Goal: Navigation & Orientation: Find specific page/section

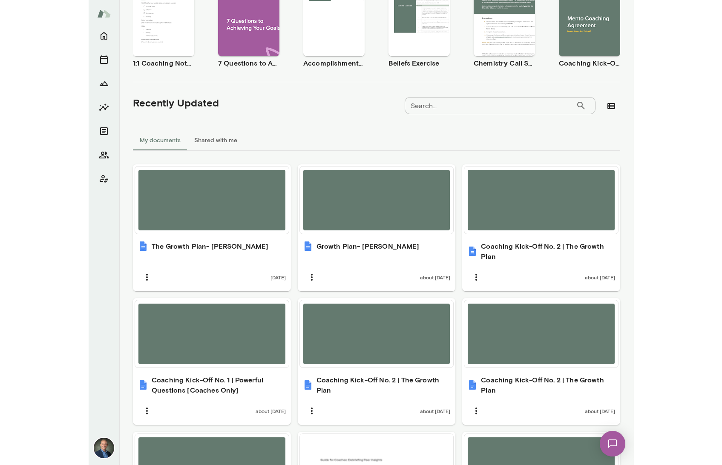
scroll to position [102, 0]
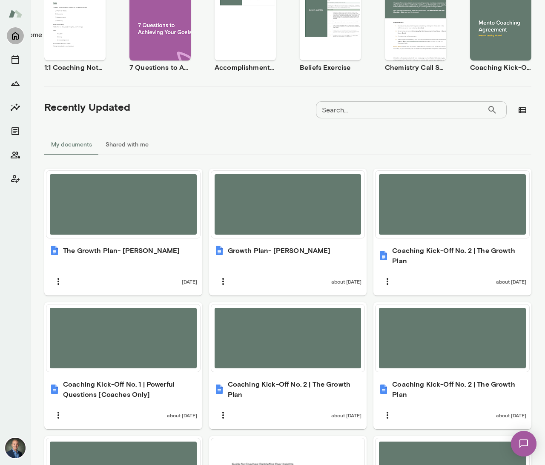
click at [17, 35] on icon "Home" at bounding box center [15, 36] width 10 height 10
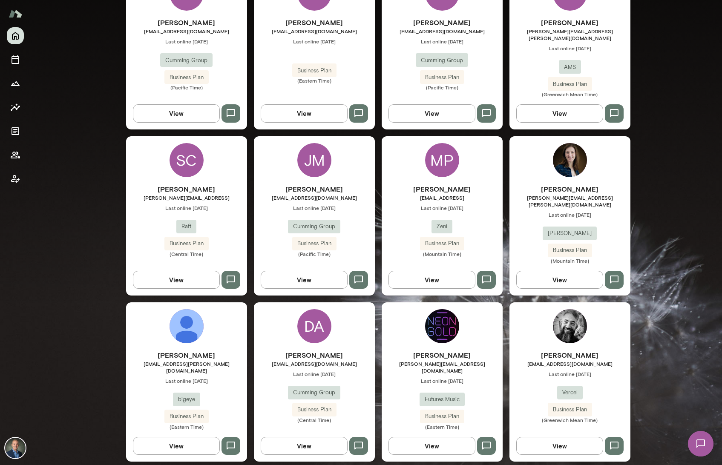
scroll to position [459, 0]
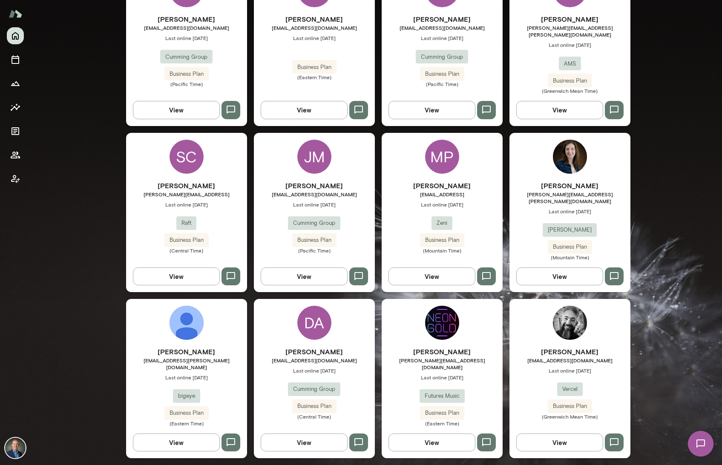
click at [545, 208] on span "Last online [DATE]" at bounding box center [569, 211] width 121 height 7
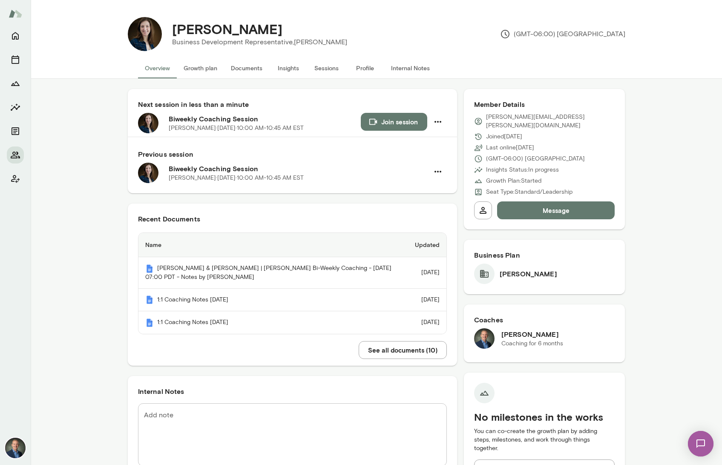
click at [388, 124] on button "Join session" at bounding box center [394, 122] width 66 height 18
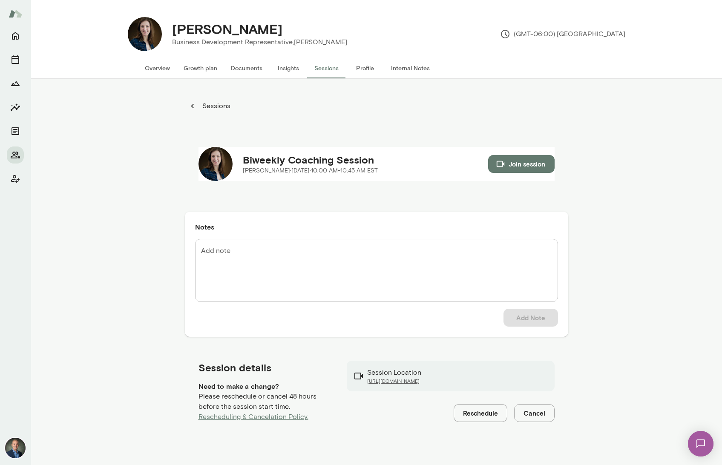
click at [241, 66] on button "Documents" at bounding box center [246, 68] width 45 height 20
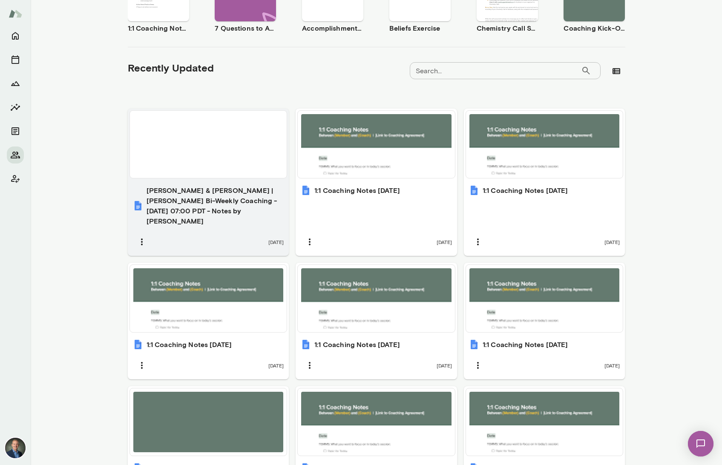
scroll to position [223, 0]
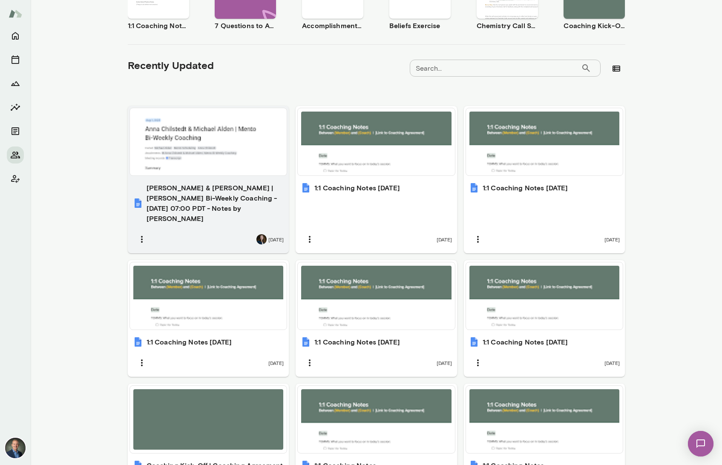
click at [227, 141] on div at bounding box center [208, 142] width 150 height 60
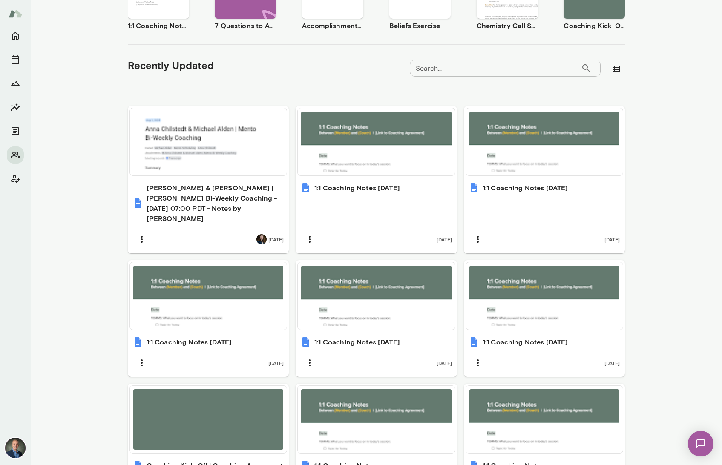
scroll to position [0, 0]
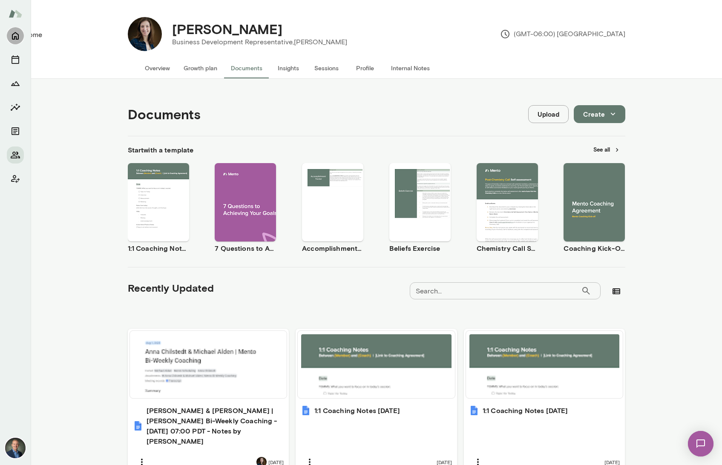
click at [15, 36] on icon "Home" at bounding box center [15, 36] width 10 height 10
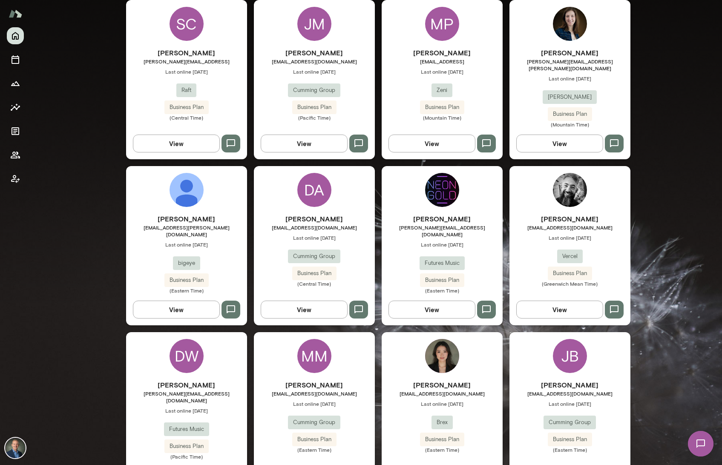
scroll to position [592, 0]
click at [525, 409] on div "[PERSON_NAME] [EMAIL_ADDRESS][DOMAIN_NAME] Last online [DATE] Cumming Group Bus…" at bounding box center [569, 416] width 121 height 73
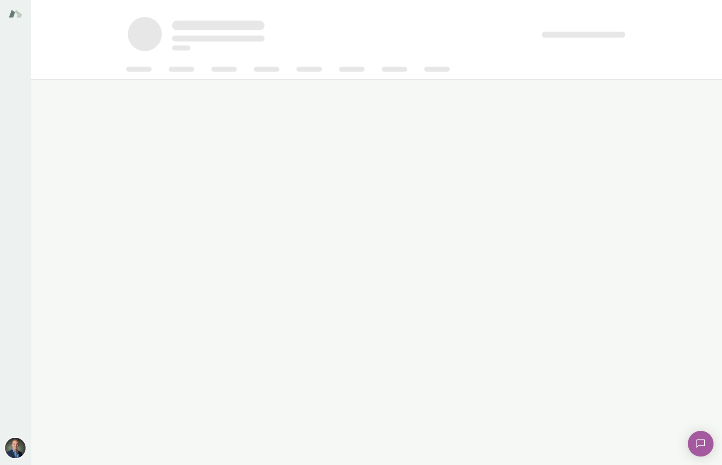
click at [525, 409] on main at bounding box center [376, 232] width 691 height 465
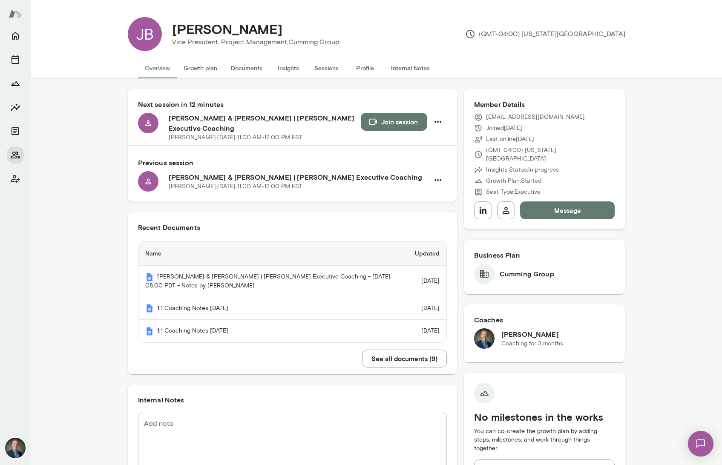
click at [247, 71] on button "Documents" at bounding box center [246, 68] width 45 height 20
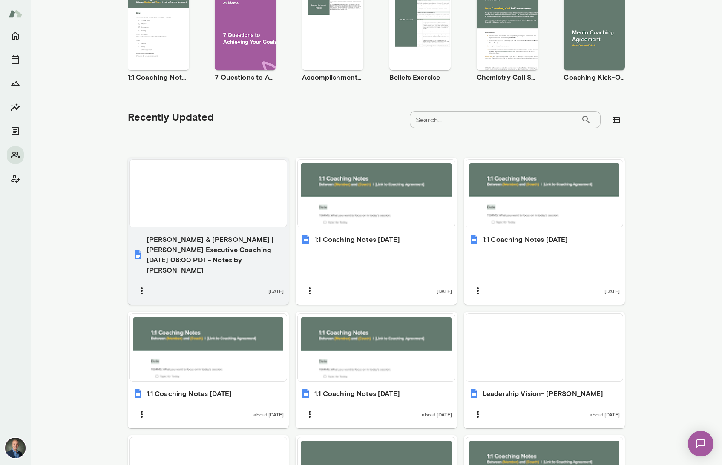
scroll to position [203, 0]
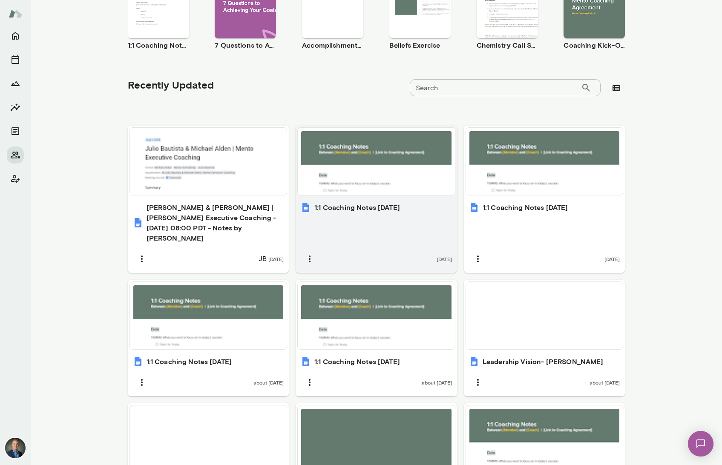
click at [400, 209] on h6 "1:1 Coaching Notes [DATE]" at bounding box center [357, 207] width 86 height 10
